Goal: Information Seeking & Learning: Learn about a topic

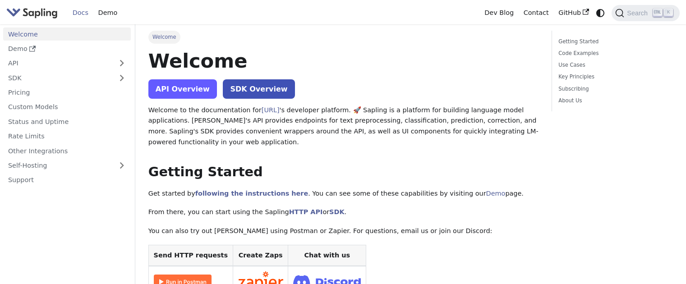
click at [168, 92] on link "API Overview" at bounding box center [182, 88] width 69 height 19
